Goal: Task Accomplishment & Management: Use online tool/utility

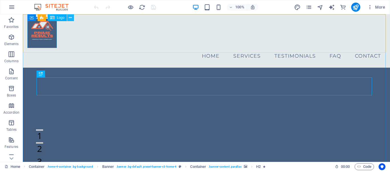
click at [68, 20] on button at bounding box center [70, 17] width 7 height 7
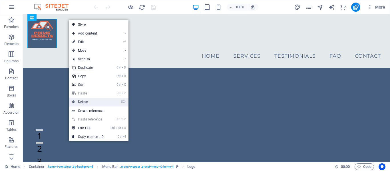
click at [91, 99] on link "⌦ Delete" at bounding box center [88, 102] width 38 height 9
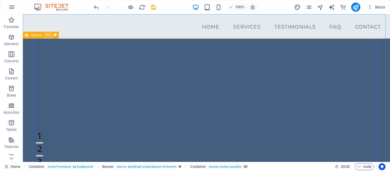
click at [49, 36] on icon at bounding box center [48, 35] width 3 height 6
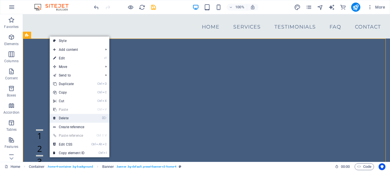
click at [75, 117] on link "⌦ Delete" at bounding box center [69, 118] width 38 height 9
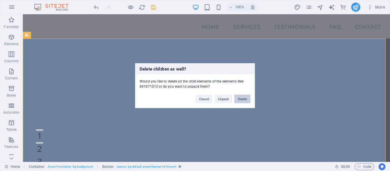
click at [244, 99] on button "Delete" at bounding box center [243, 99] width 16 height 9
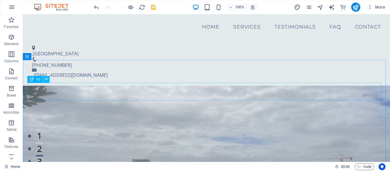
click at [46, 80] on icon at bounding box center [46, 79] width 3 height 6
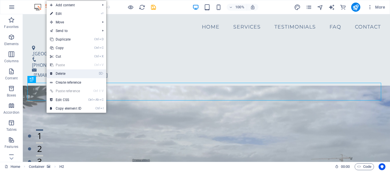
click at [77, 75] on link "⌦ Delete" at bounding box center [66, 73] width 38 height 9
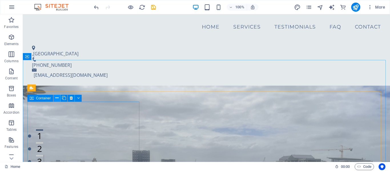
click at [56, 97] on icon at bounding box center [56, 98] width 3 height 6
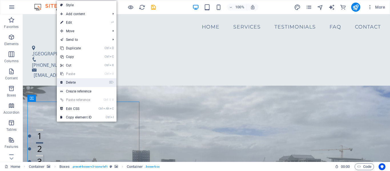
click at [75, 83] on link "⌦ Delete" at bounding box center [76, 82] width 38 height 9
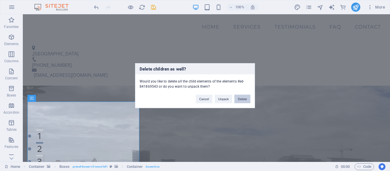
click at [238, 96] on button "Delete" at bounding box center [243, 99] width 16 height 9
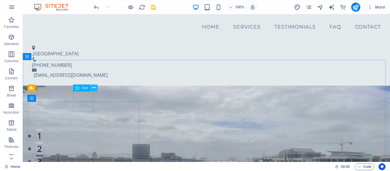
click at [93, 87] on icon at bounding box center [94, 88] width 3 height 6
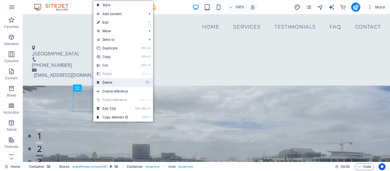
click at [109, 81] on link "⌦ Delete" at bounding box center [112, 82] width 38 height 9
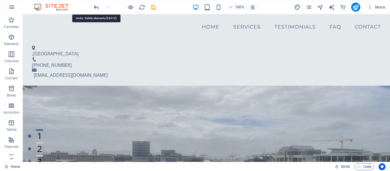
click at [94, 6] on icon "undo" at bounding box center [96, 7] width 7 height 7
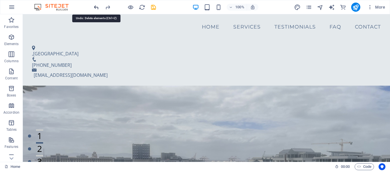
click at [94, 6] on icon "undo" at bounding box center [96, 7] width 7 height 7
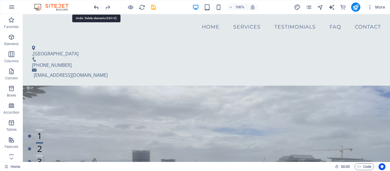
click at [96, 8] on icon "undo" at bounding box center [96, 7] width 7 height 7
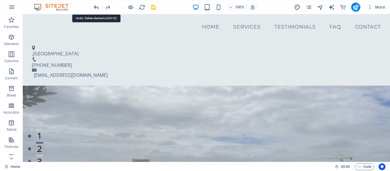
click at [96, 8] on icon "undo" at bounding box center [96, 7] width 7 height 7
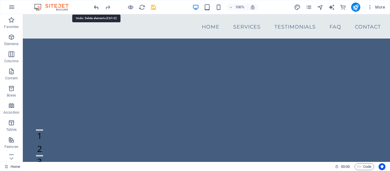
click at [96, 7] on icon "undo" at bounding box center [96, 7] width 7 height 7
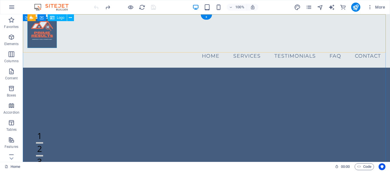
click at [40, 29] on div at bounding box center [206, 33] width 358 height 29
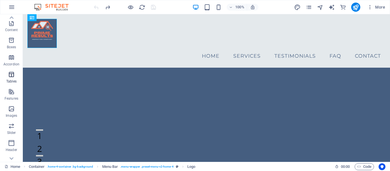
scroll to position [57, 0]
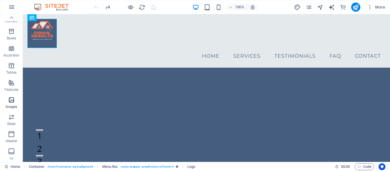
click at [13, 101] on icon "button" at bounding box center [11, 100] width 7 height 7
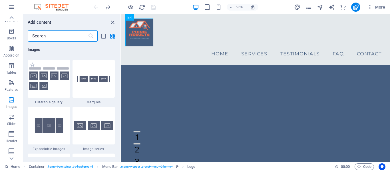
scroll to position [3039, 0]
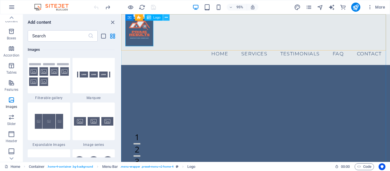
click at [167, 19] on icon at bounding box center [166, 18] width 3 height 6
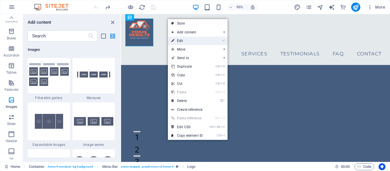
click at [186, 39] on link "⏎ Edit" at bounding box center [187, 41] width 38 height 9
select select "px"
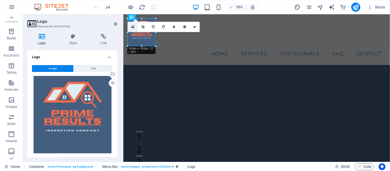
click at [130, 26] on link at bounding box center [133, 27] width 10 height 10
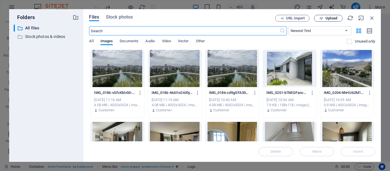
click at [326, 19] on span "Upload" at bounding box center [332, 18] width 12 height 3
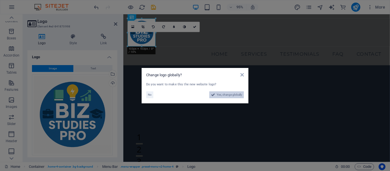
click at [226, 94] on span "Yes, change globally" at bounding box center [229, 94] width 25 height 7
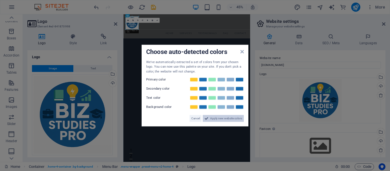
click at [222, 118] on span "Apply new website colors" at bounding box center [226, 118] width 32 height 7
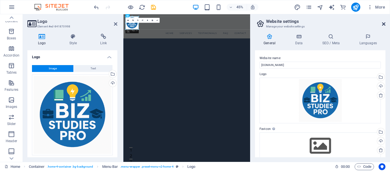
click at [384, 22] on icon at bounding box center [383, 24] width 3 height 5
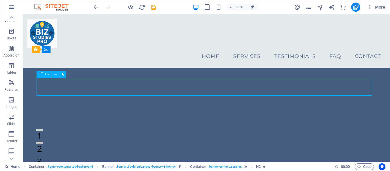
drag, startPoint x: 187, startPoint y: 83, endPoint x: 113, endPoint y: 88, distance: 73.8
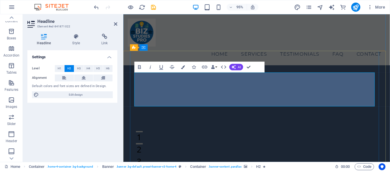
drag, startPoint x: 344, startPoint y: 88, endPoint x: 339, endPoint y: 83, distance: 6.5
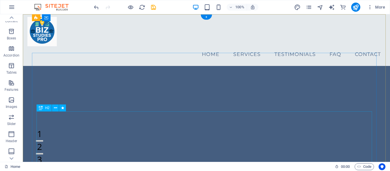
scroll to position [0, 0]
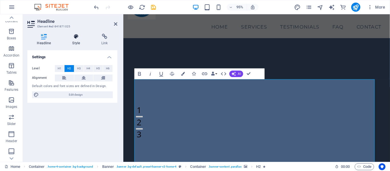
click at [73, 40] on h4 "Style" at bounding box center [77, 40] width 29 height 12
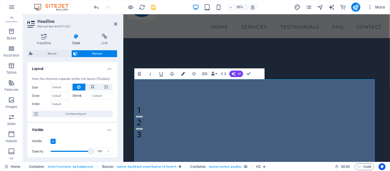
click at [183, 74] on icon "button" at bounding box center [183, 74] width 4 height 4
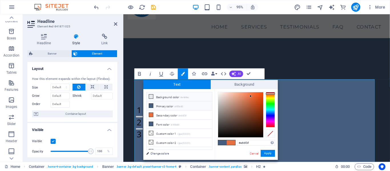
click at [175, 96] on li "Background color #e4e9ec" at bounding box center [180, 96] width 66 height 9
type input "#e4e9ec"
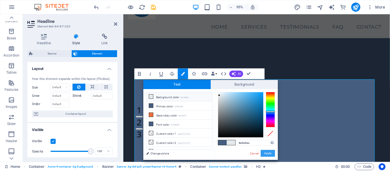
click at [272, 152] on button "Apply" at bounding box center [268, 153] width 14 height 7
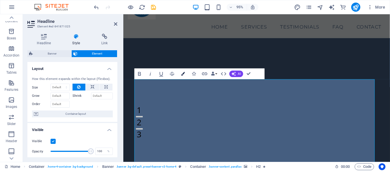
click at [181, 75] on icon "button" at bounding box center [183, 74] width 4 height 4
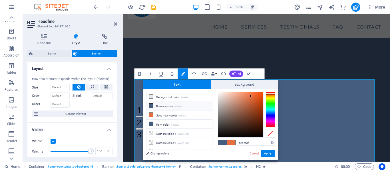
click at [224, 143] on span at bounding box center [222, 142] width 9 height 5
type input "#455e80"
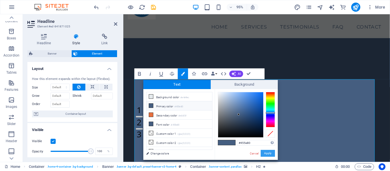
click at [270, 152] on button "Apply" at bounding box center [268, 153] width 14 height 7
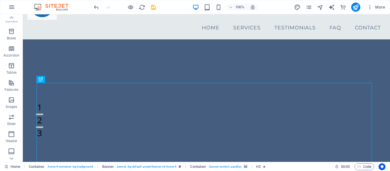
click at [37, 21] on span "Banner" at bounding box center [36, 20] width 11 height 3
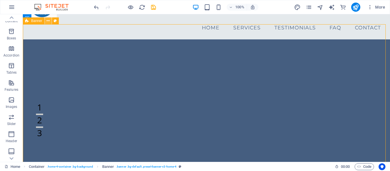
click at [49, 21] on icon at bounding box center [48, 21] width 3 height 6
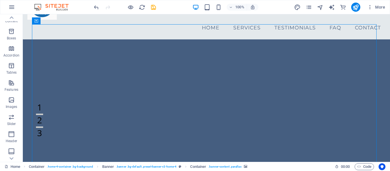
select select "ms"
select select "s"
select select "progressive"
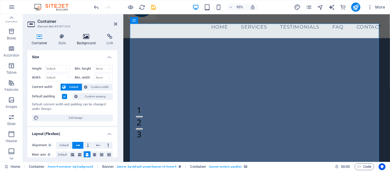
click at [85, 39] on h4 "Background" at bounding box center [88, 40] width 30 height 12
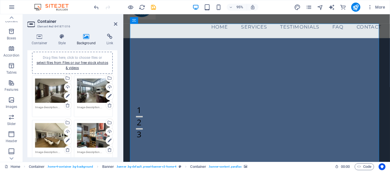
scroll to position [57, 0]
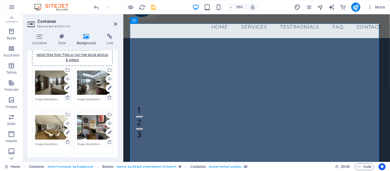
click at [67, 98] on icon at bounding box center [67, 97] width 5 height 5
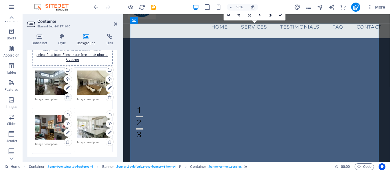
click at [67, 98] on icon at bounding box center [67, 97] width 5 height 5
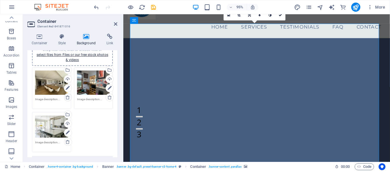
click at [67, 98] on icon at bounding box center [67, 97] width 5 height 5
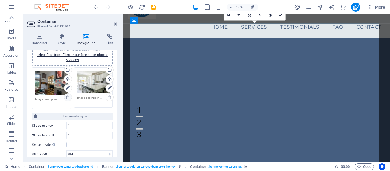
click at [67, 98] on icon at bounding box center [67, 97] width 5 height 5
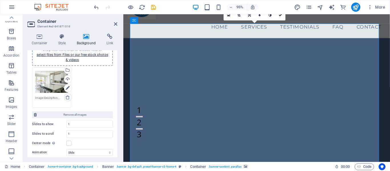
click at [67, 98] on icon at bounding box center [67, 97] width 5 height 5
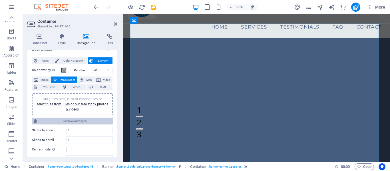
scroll to position [0, 0]
